Goal: Register for event/course

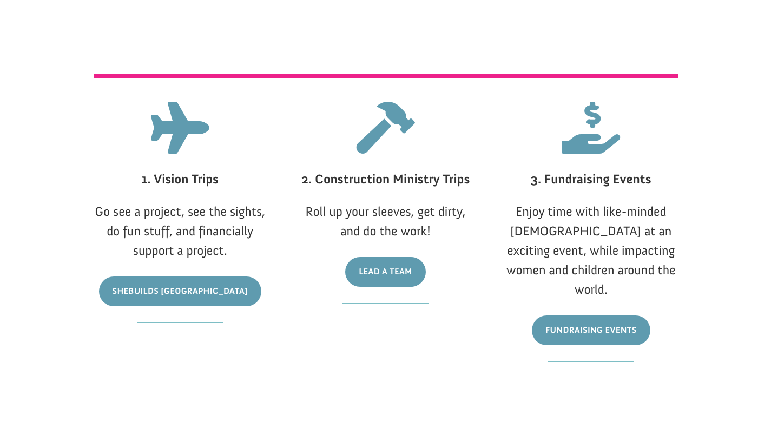
scroll to position [718, 0]
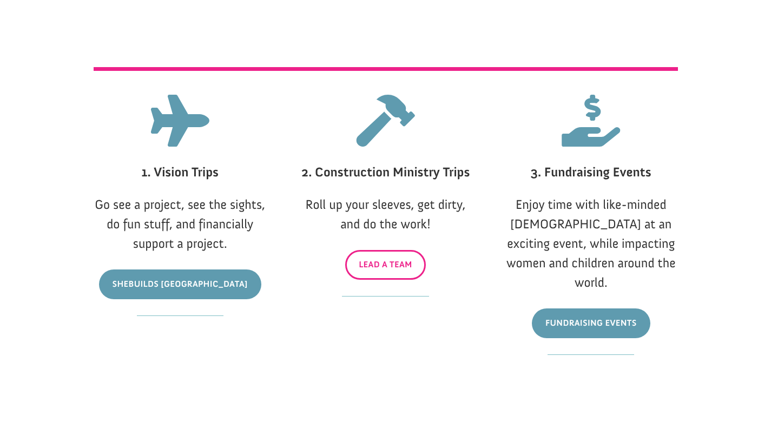
click at [387, 272] on link "Lead A Team" at bounding box center [385, 265] width 81 height 30
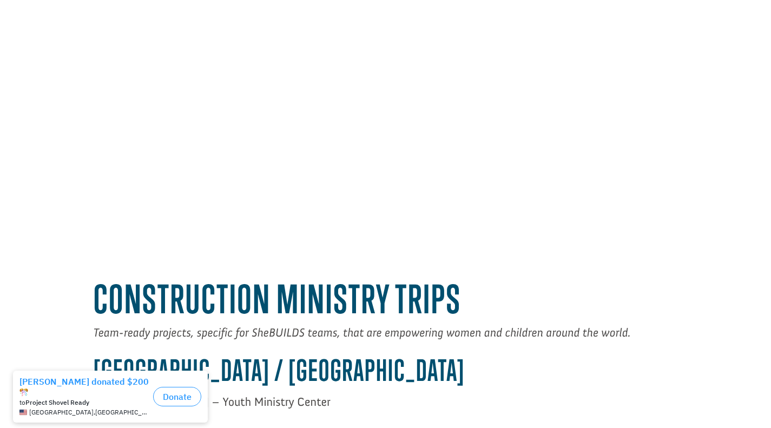
scroll to position [348, 0]
click at [387, 272] on div "construction ministry trips" at bounding box center [386, 298] width 584 height 55
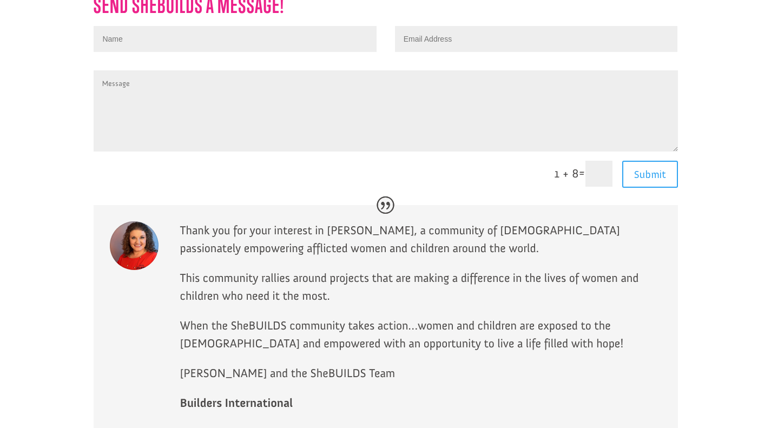
scroll to position [2603, 0]
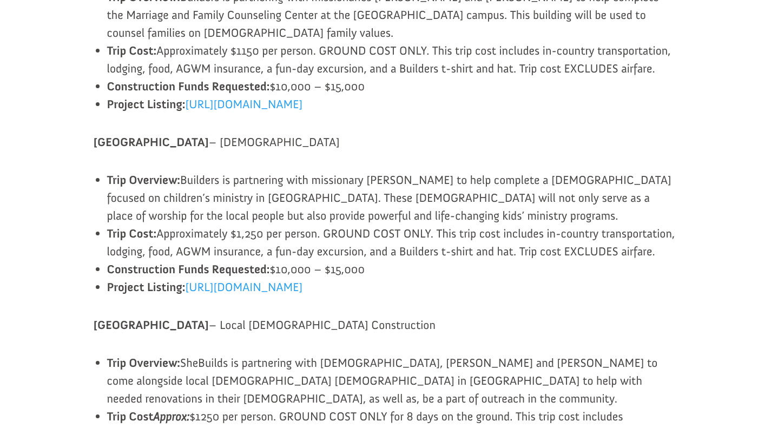
scroll to position [1044, 0]
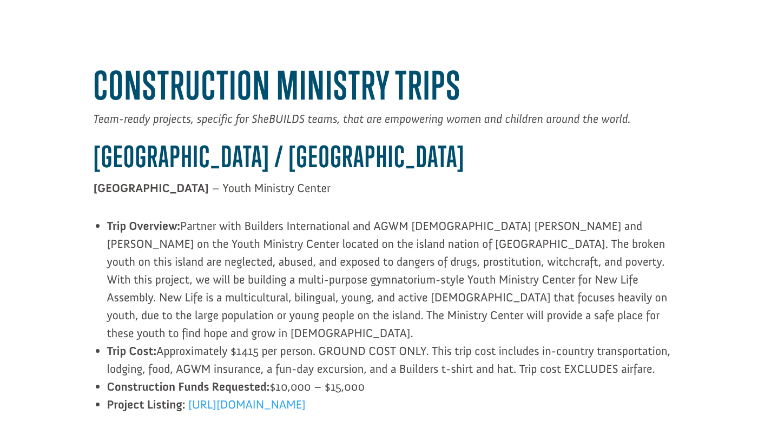
scroll to position [550, 0]
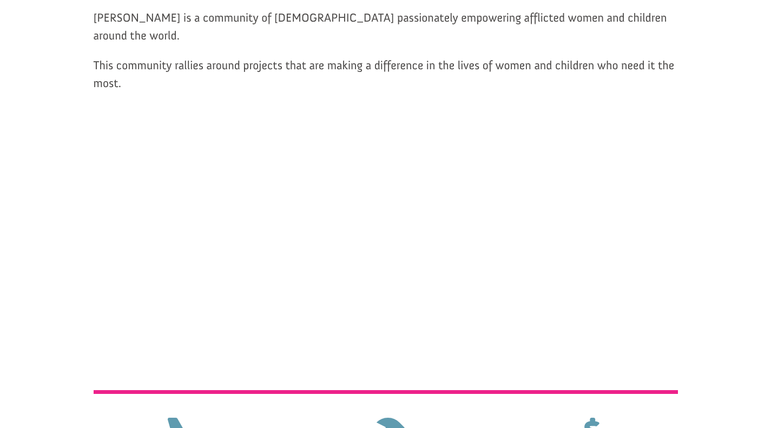
scroll to position [693, 0]
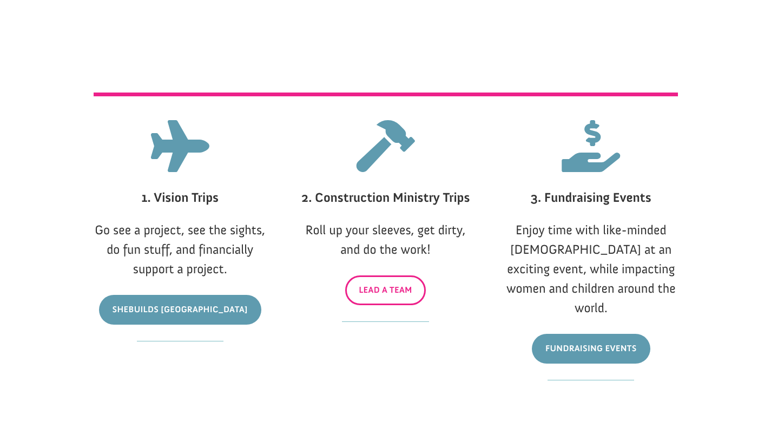
click at [388, 300] on link "Lead A Team" at bounding box center [385, 290] width 81 height 30
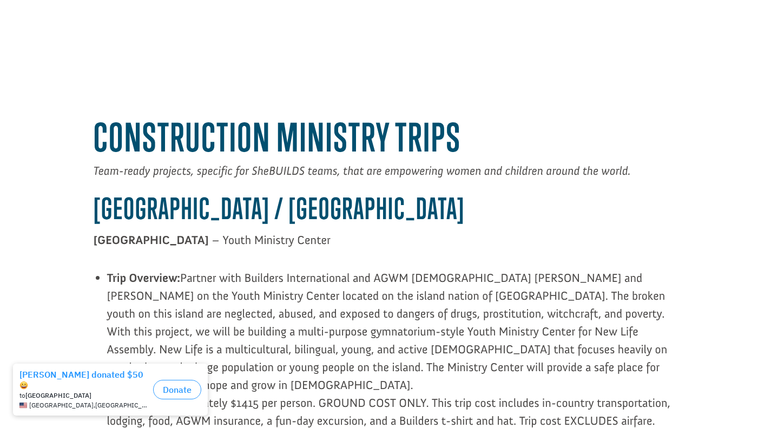
scroll to position [518, 0]
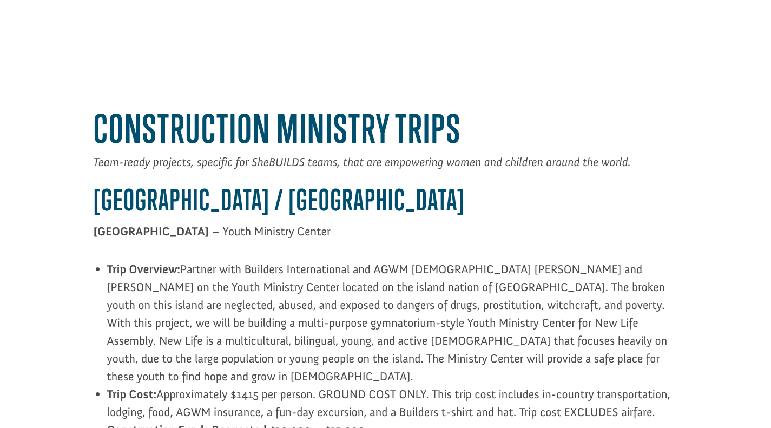
click at [388, 300] on span "Partner with Builders International and AGWM [DEMOGRAPHIC_DATA] [PERSON_NAME] a…" at bounding box center [387, 323] width 560 height 122
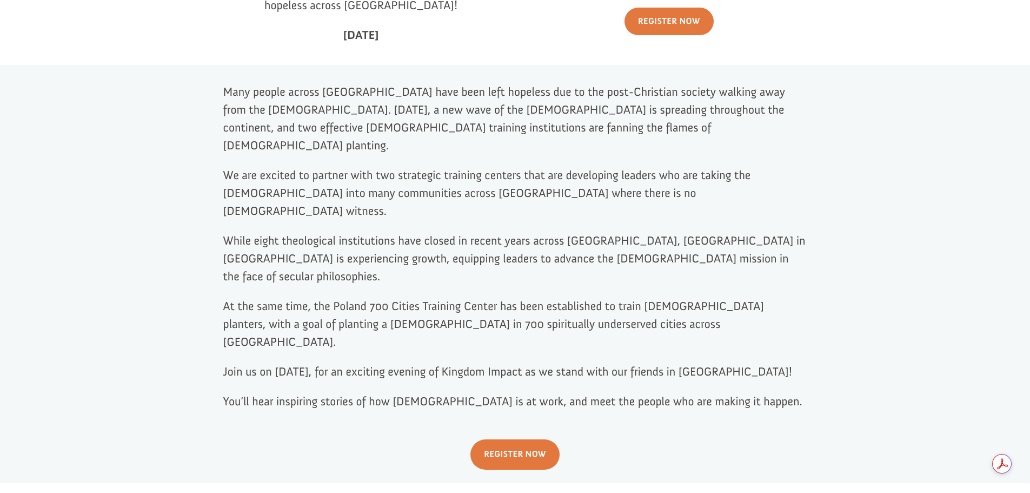
scroll to position [476, 0]
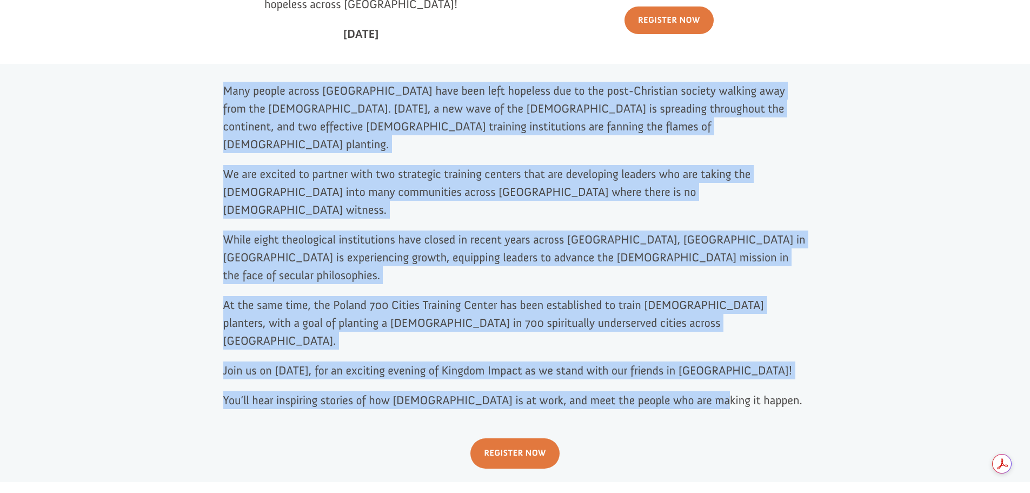
drag, startPoint x: 712, startPoint y: 341, endPoint x: 224, endPoint y: 78, distance: 553.8
click at [224, 82] on div "Many people across Europe have been left hopeless due to the post-Christian soc…" at bounding box center [515, 245] width 584 height 327
copy div "Many people across Europe have been left hopeless due to the post-Christian soc…"
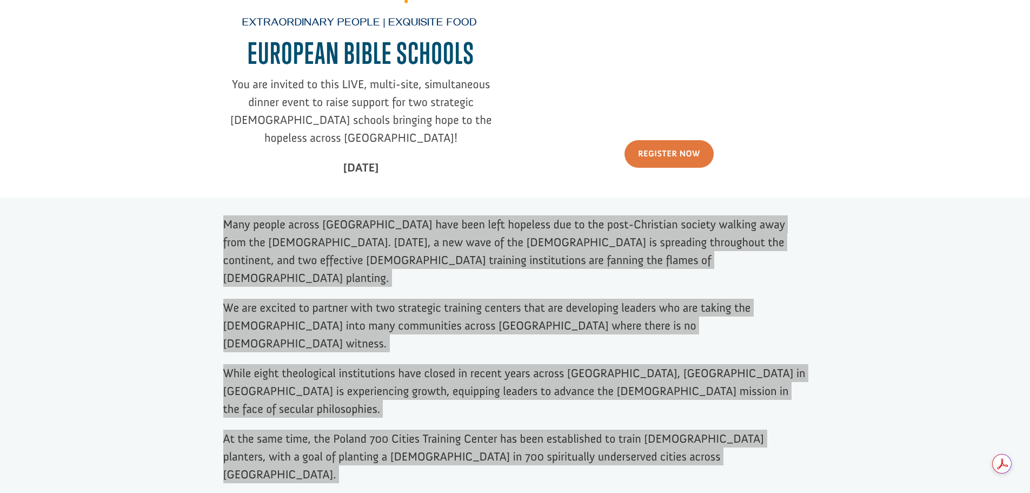
scroll to position [368, 0]
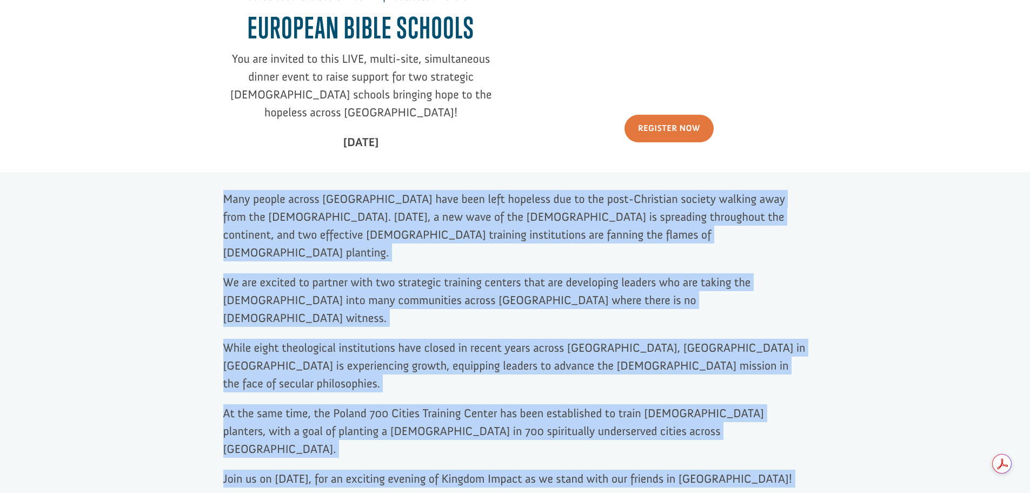
click at [589, 277] on p "We are excited to partner with two strategic training centers that are developi…" at bounding box center [515, 305] width 584 height 65
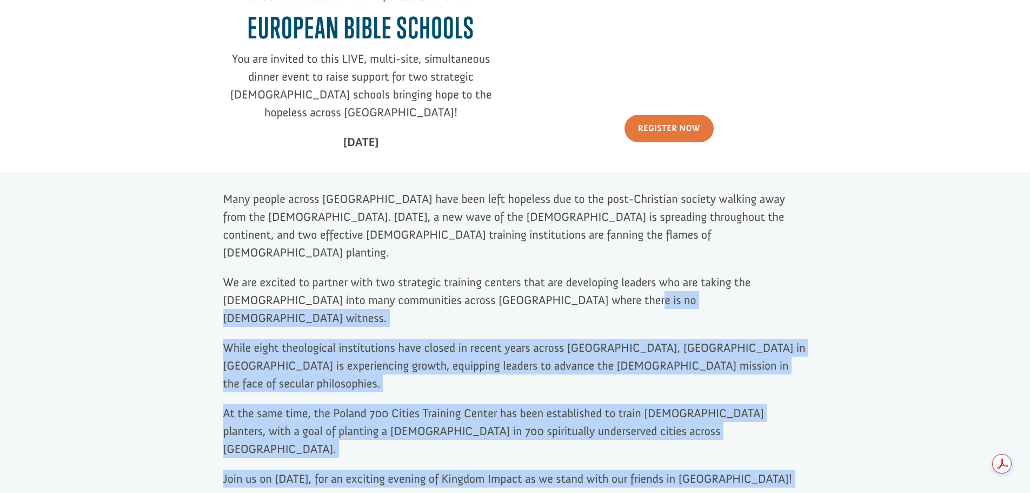
click at [590, 277] on p "We are excited to partner with two strategic training centers that are developi…" at bounding box center [515, 305] width 584 height 65
click at [589, 278] on p "We are excited to partner with two strategic training centers that are developi…" at bounding box center [515, 305] width 584 height 65
click at [583, 278] on p "We are excited to partner with two strategic training centers that are developi…" at bounding box center [515, 305] width 584 height 65
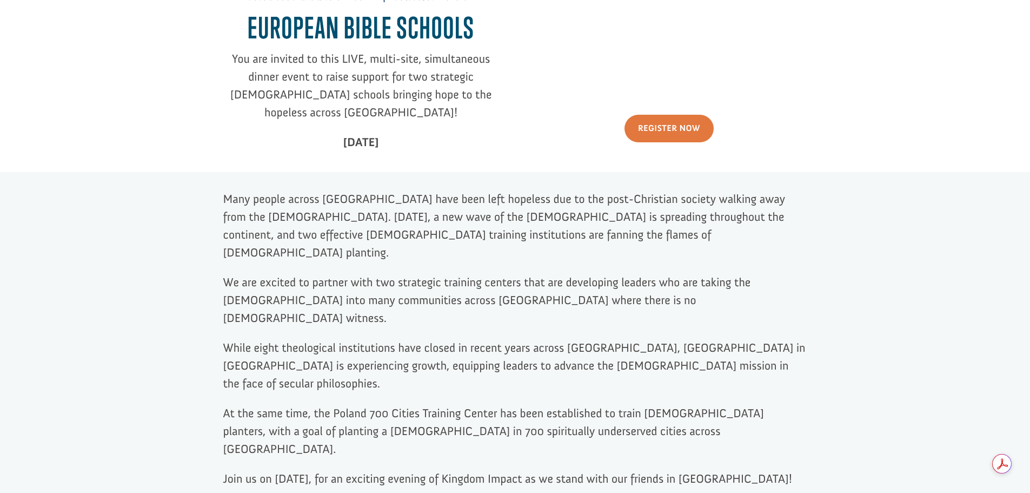
click at [555, 280] on span "We are excited to partner with two strategic training centers that are developi…" at bounding box center [487, 300] width 528 height 50
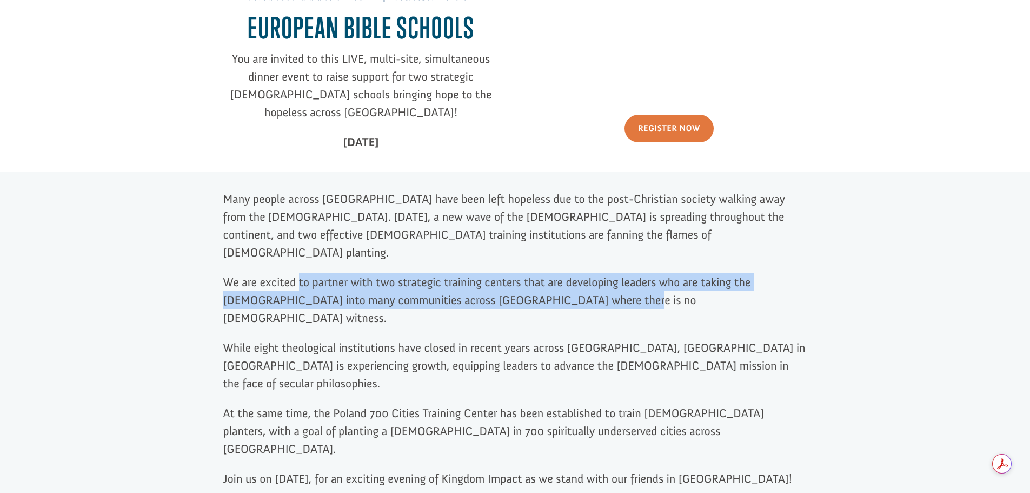
drag, startPoint x: 575, startPoint y: 280, endPoint x: 301, endPoint y: 264, distance: 274.6
click at [301, 275] on span "We are excited to partner with two strategic training centers that are developi…" at bounding box center [487, 300] width 528 height 50
copy span "to partner with two strategic training centers that are developing leaders who …"
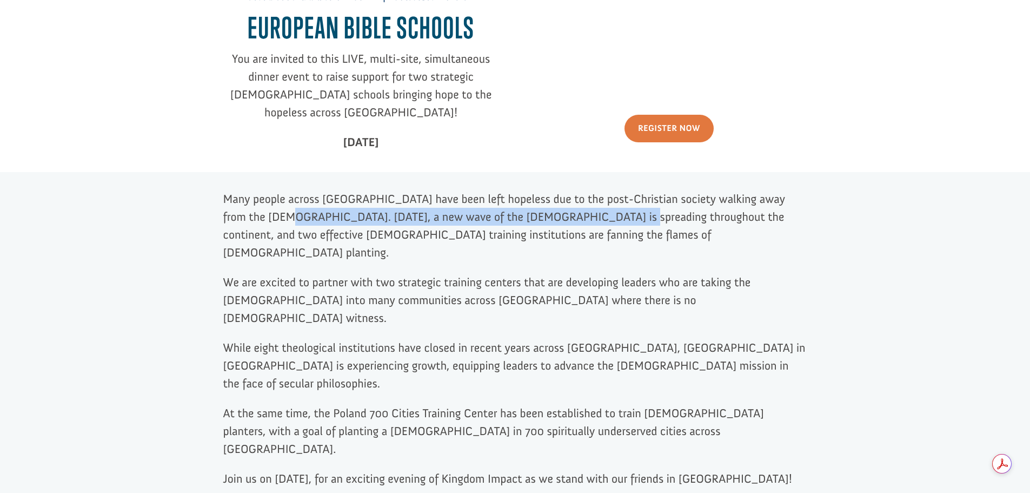
drag, startPoint x: 256, startPoint y: 210, endPoint x: 576, endPoint y: 210, distance: 320.1
click at [576, 210] on span "Many people across [GEOGRAPHIC_DATA] have been left hopeless due to the post-Ch…" at bounding box center [504, 225] width 562 height 68
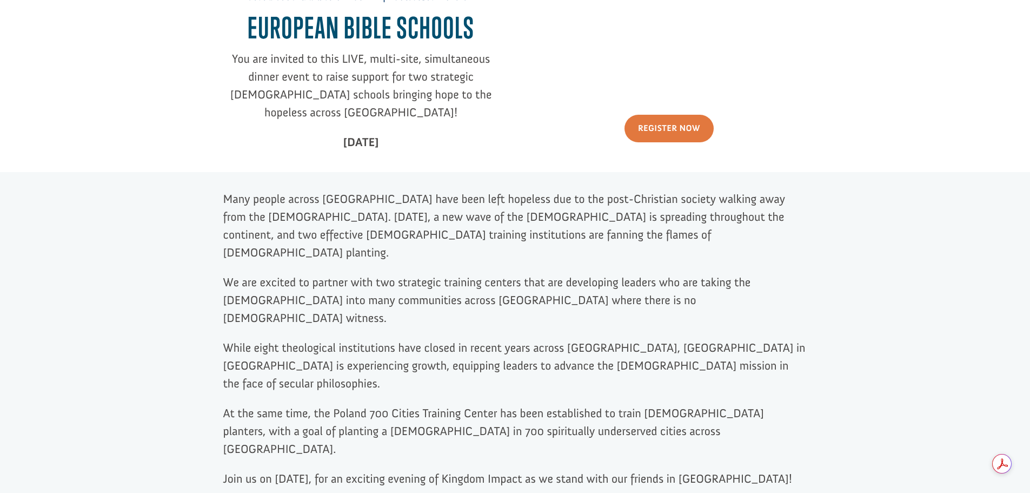
click at [371, 345] on p "While eight theological institutions have closed in recent years across [GEOGRA…" at bounding box center [515, 371] width 584 height 65
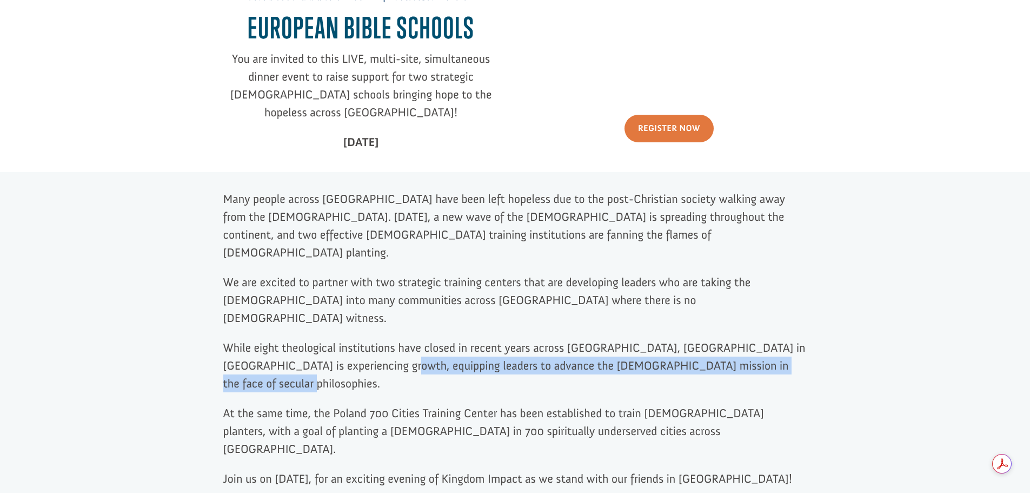
drag, startPoint x: 384, startPoint y: 329, endPoint x: 291, endPoint y: 347, distance: 94.8
click at [291, 347] on p "While eight theological institutions have closed in recent years across [GEOGRA…" at bounding box center [515, 371] width 584 height 65
copy span "equipping leaders to advance the Pentecostal mission in the face of secular phi…"
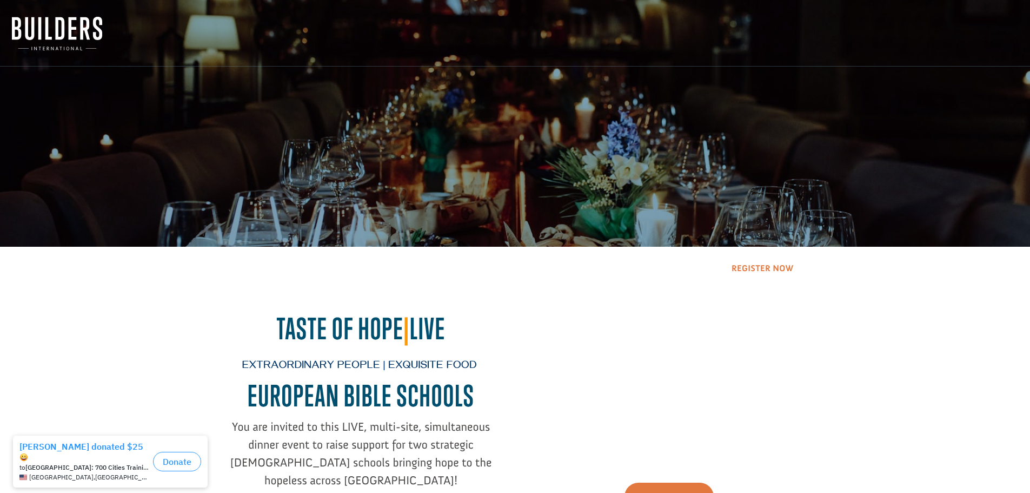
click at [774, 268] on link "Register Now" at bounding box center [762, 269] width 89 height 28
